Goal: Task Accomplishment & Management: Manage account settings

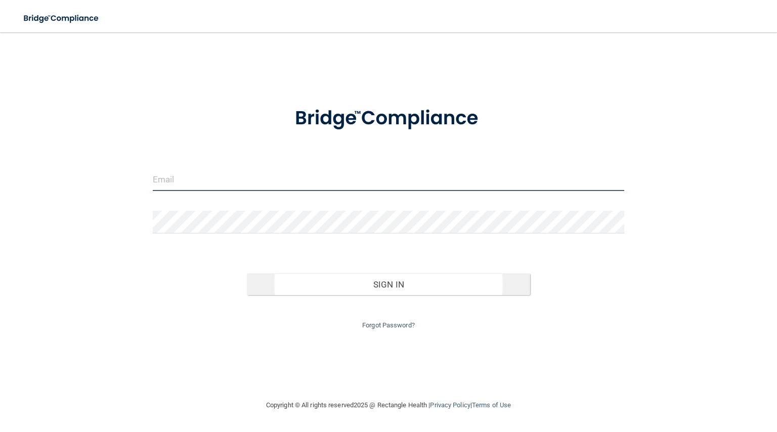
type input "[PERSON_NAME][EMAIL_ADDRESS][DOMAIN_NAME]"
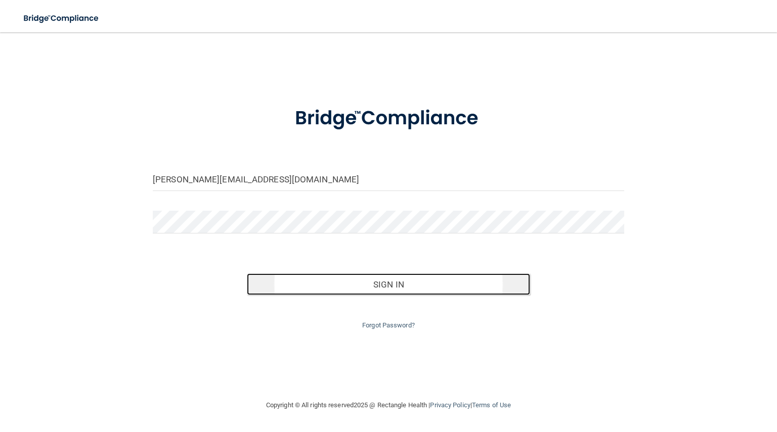
click at [467, 287] on button "Sign In" at bounding box center [388, 285] width 283 height 22
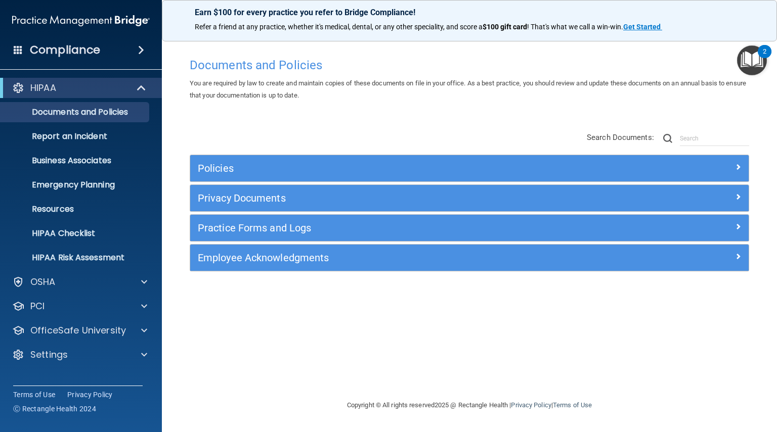
click at [219, 272] on div "Policies Select All (Unselect 0) Unselect All Print Selected (0) Acceptable Use…" at bounding box center [469, 219] width 574 height 128
click at [141, 354] on span at bounding box center [144, 355] width 6 height 12
click at [125, 376] on p "My Account" at bounding box center [76, 379] width 138 height 10
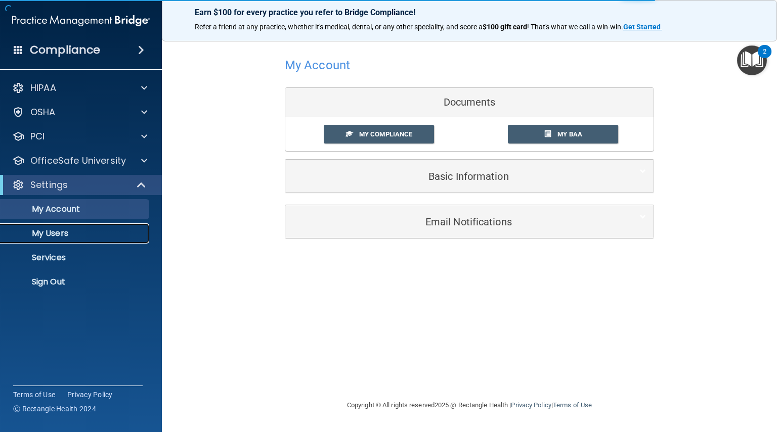
click at [118, 240] on link "My Users" at bounding box center [69, 233] width 159 height 20
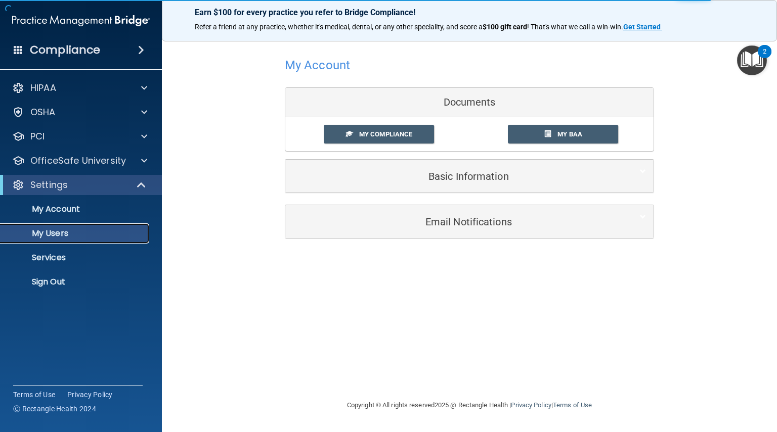
select select "20"
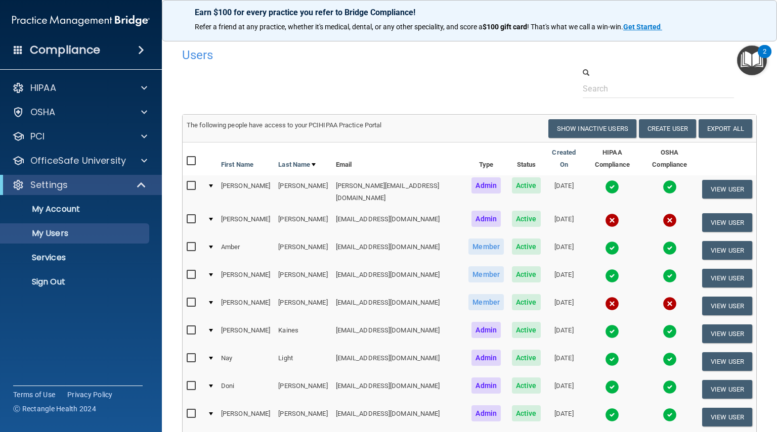
click at [190, 299] on input "checkbox" at bounding box center [193, 303] width 12 height 8
checkbox input "true"
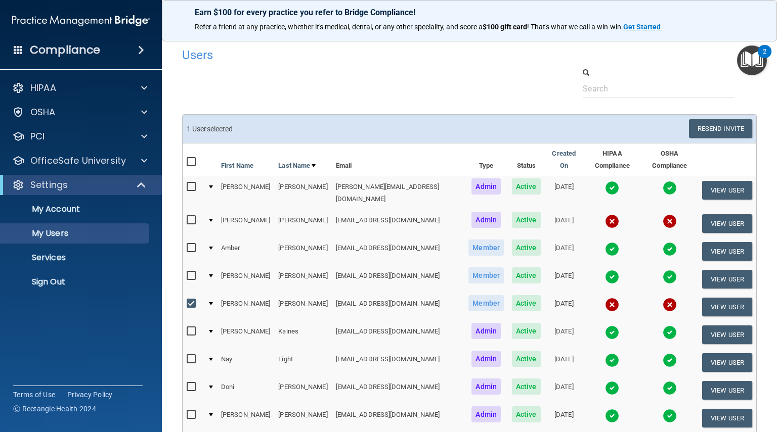
drag, startPoint x: 481, startPoint y: 306, endPoint x: 541, endPoint y: 296, distance: 60.0
click at [545, 296] on td "[DATE]" at bounding box center [564, 307] width 38 height 28
click at [704, 298] on button "View User" at bounding box center [727, 307] width 50 height 19
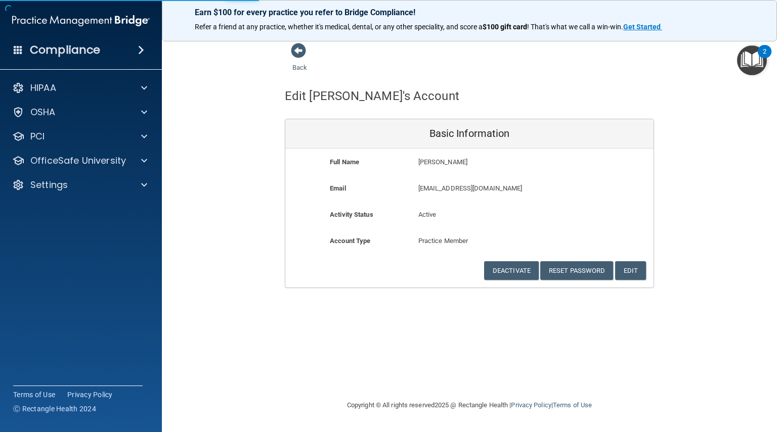
click at [705, 297] on div "Back Edit [PERSON_NAME]'s Account Basic Information Full Name [PERSON_NAME] [PE…" at bounding box center [469, 215] width 574 height 347
click at [585, 271] on button "Reset Password" at bounding box center [576, 270] width 73 height 19
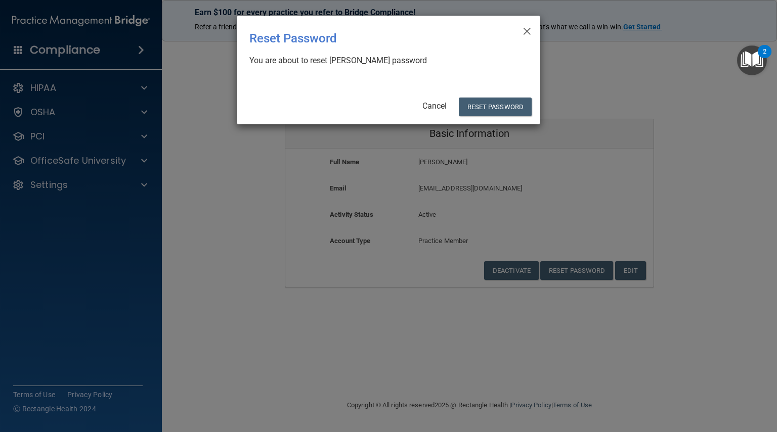
click at [491, 117] on div "× Close Reset Password There was an error while resetting the password ... You …" at bounding box center [388, 70] width 302 height 109
click at [523, 104] on button "Reset Password" at bounding box center [495, 107] width 73 height 19
click at [502, 116] on div "× Close Reset Password There was an error while resetting the password ... You …" at bounding box center [388, 70] width 302 height 109
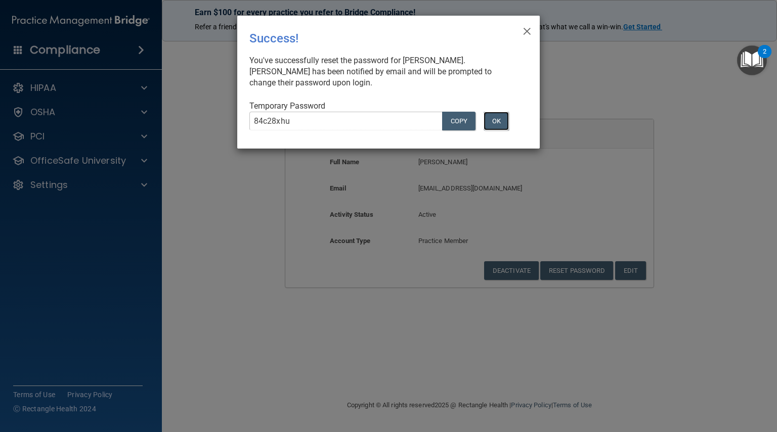
click at [507, 123] on button "OK" at bounding box center [495, 121] width 25 height 19
